Goal: Information Seeking & Learning: Check status

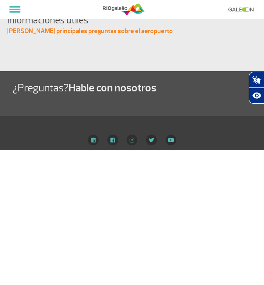
select select
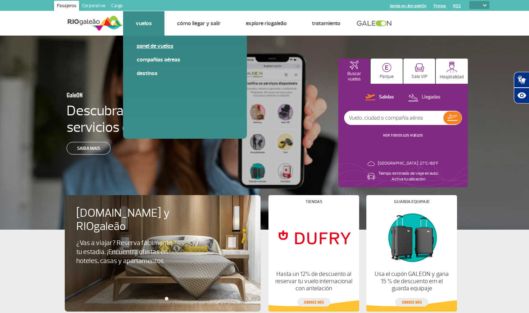
click at [158, 47] on link "Panel de vuelos" at bounding box center [185, 46] width 96 height 8
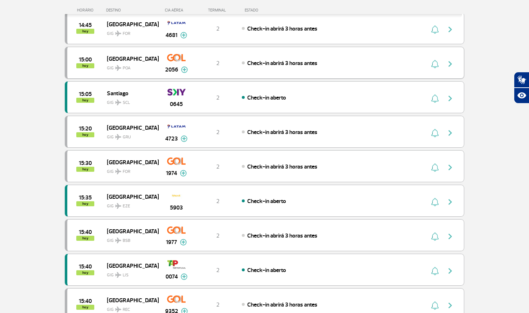
scroll to position [486, 0]
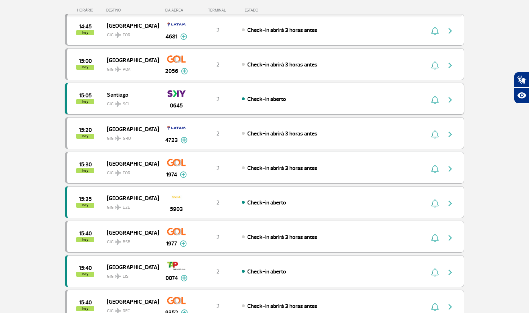
click at [264, 97] on span "Check-in aberto" at bounding box center [266, 99] width 39 height 7
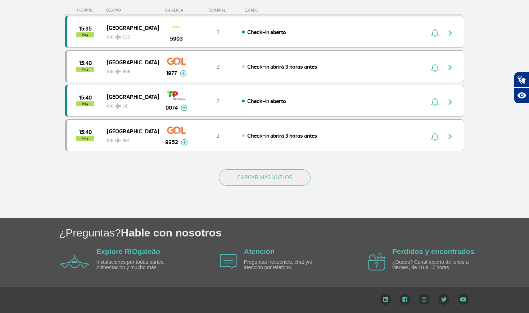
scroll to position [656, 0]
click at [85, 259] on img at bounding box center [74, 261] width 29 height 13
click at [110, 250] on link "Explore RIOgaleão" at bounding box center [128, 252] width 64 height 8
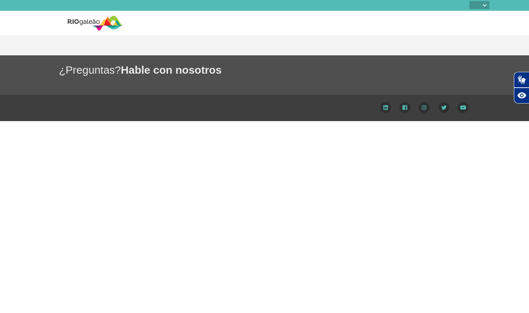
select select
